Goal: Ask a question

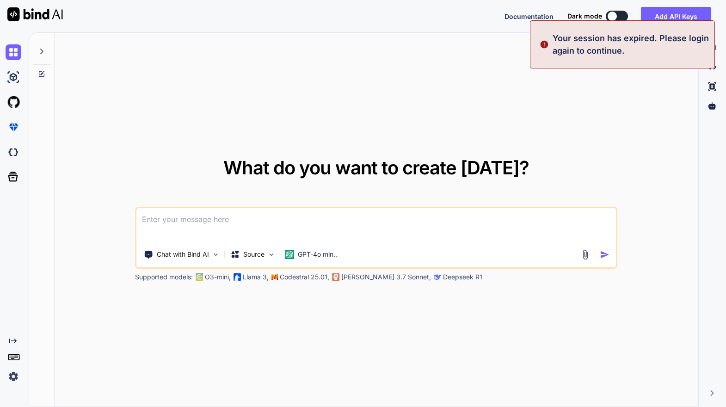
click at [15, 373] on img at bounding box center [14, 376] width 16 height 16
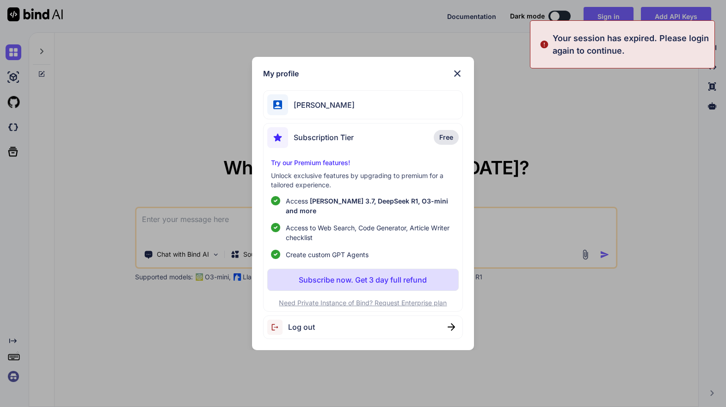
type textarea "x"
click at [319, 319] on div "Log out" at bounding box center [363, 327] width 200 height 24
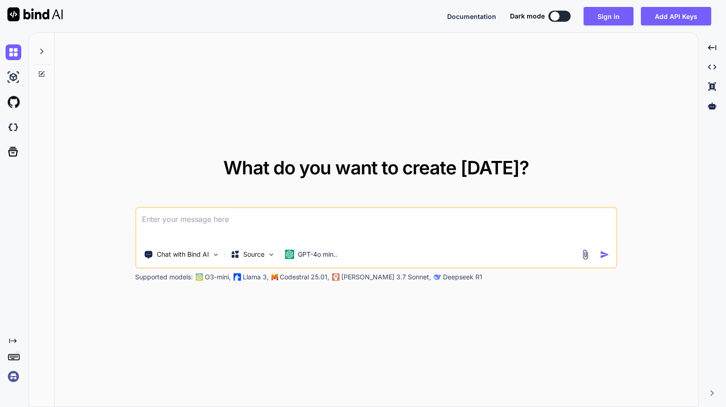
click at [17, 374] on img at bounding box center [14, 376] width 16 height 16
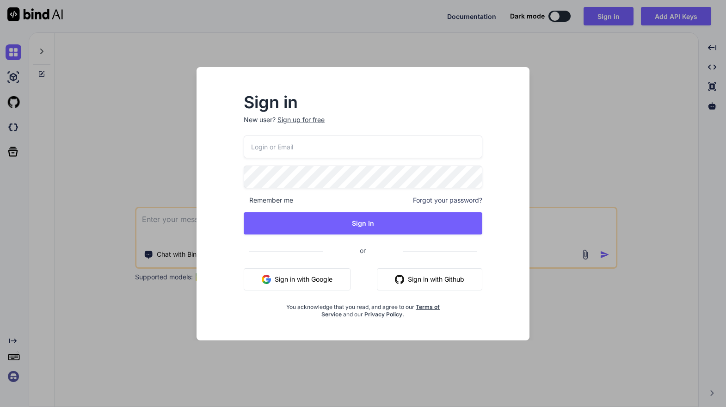
click at [268, 281] on img "button" at bounding box center [266, 279] width 9 height 9
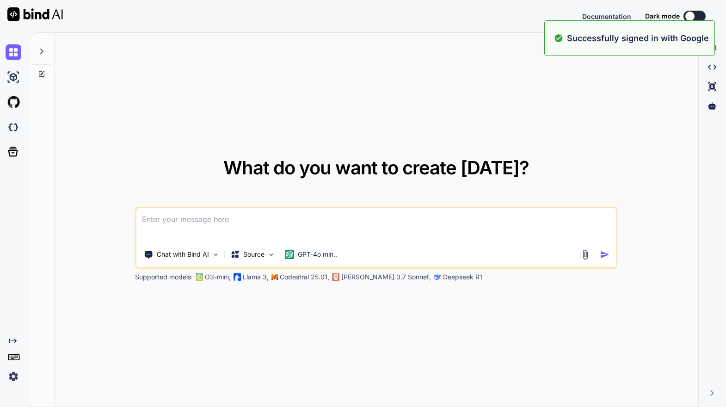
click at [41, 54] on icon at bounding box center [41, 51] width 7 height 7
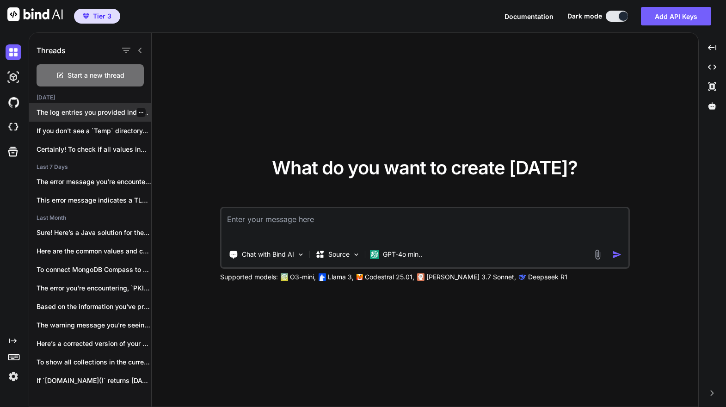
click at [95, 116] on p "The log entries you provided indicate that..." at bounding box center [94, 112] width 115 height 9
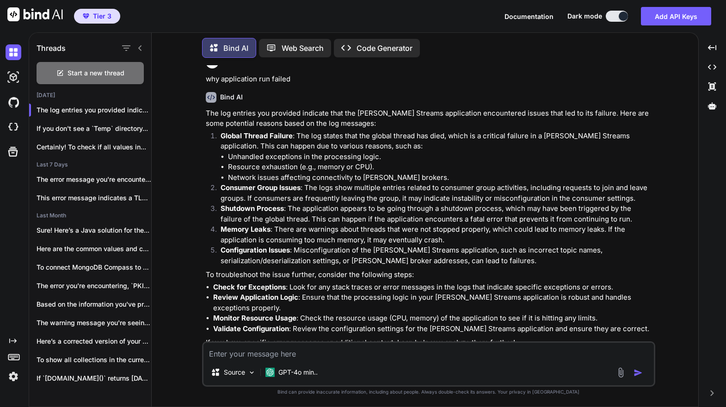
click at [276, 350] on textarea at bounding box center [428, 351] width 450 height 17
type textarea "do you think if schema is different, could break"
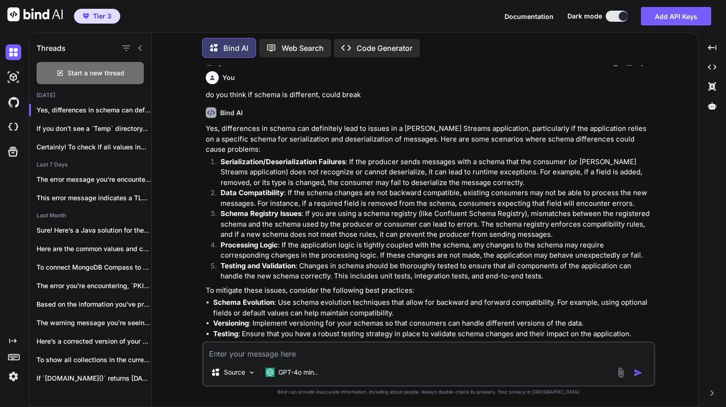
click at [353, 351] on textarea at bounding box center [428, 351] width 450 height 17
type textarea "but topic is clear and no producing or consuming activity"
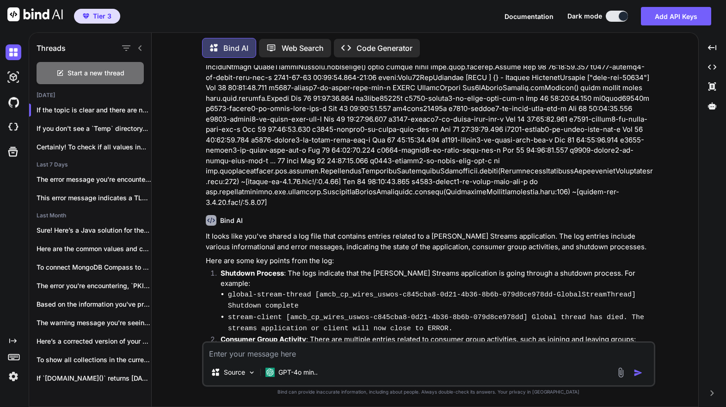
scroll to position [1612, 0]
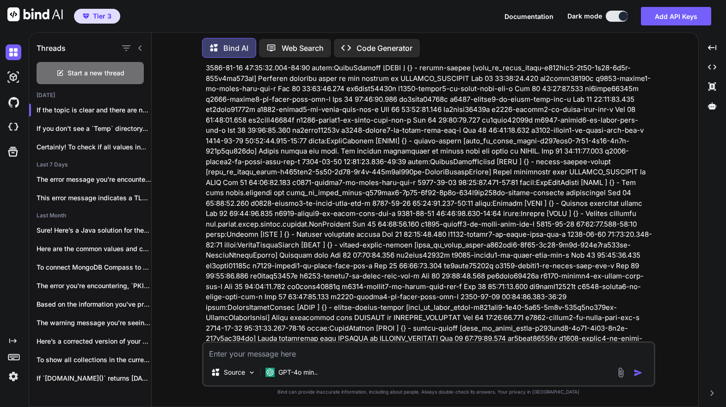
scroll to position [0, 0]
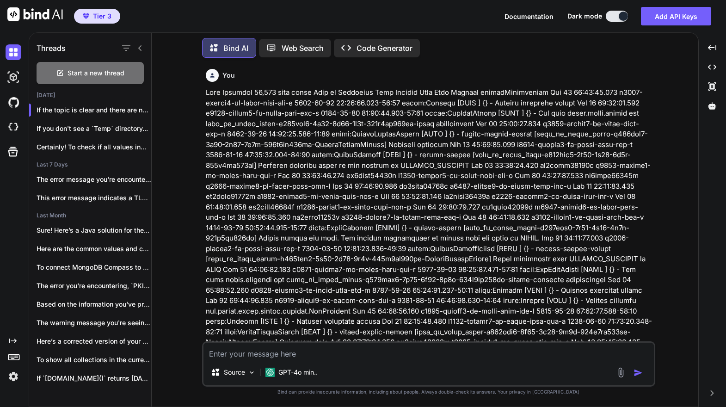
drag, startPoint x: 268, startPoint y: 200, endPoint x: 439, endPoint y: 94, distance: 200.5
copy p "Date Host Service resultDescription [DATE] 19:50:50.103 n4002-eastus2-as-gwiro-…"
